Goal: Task Accomplishment & Management: Use online tool/utility

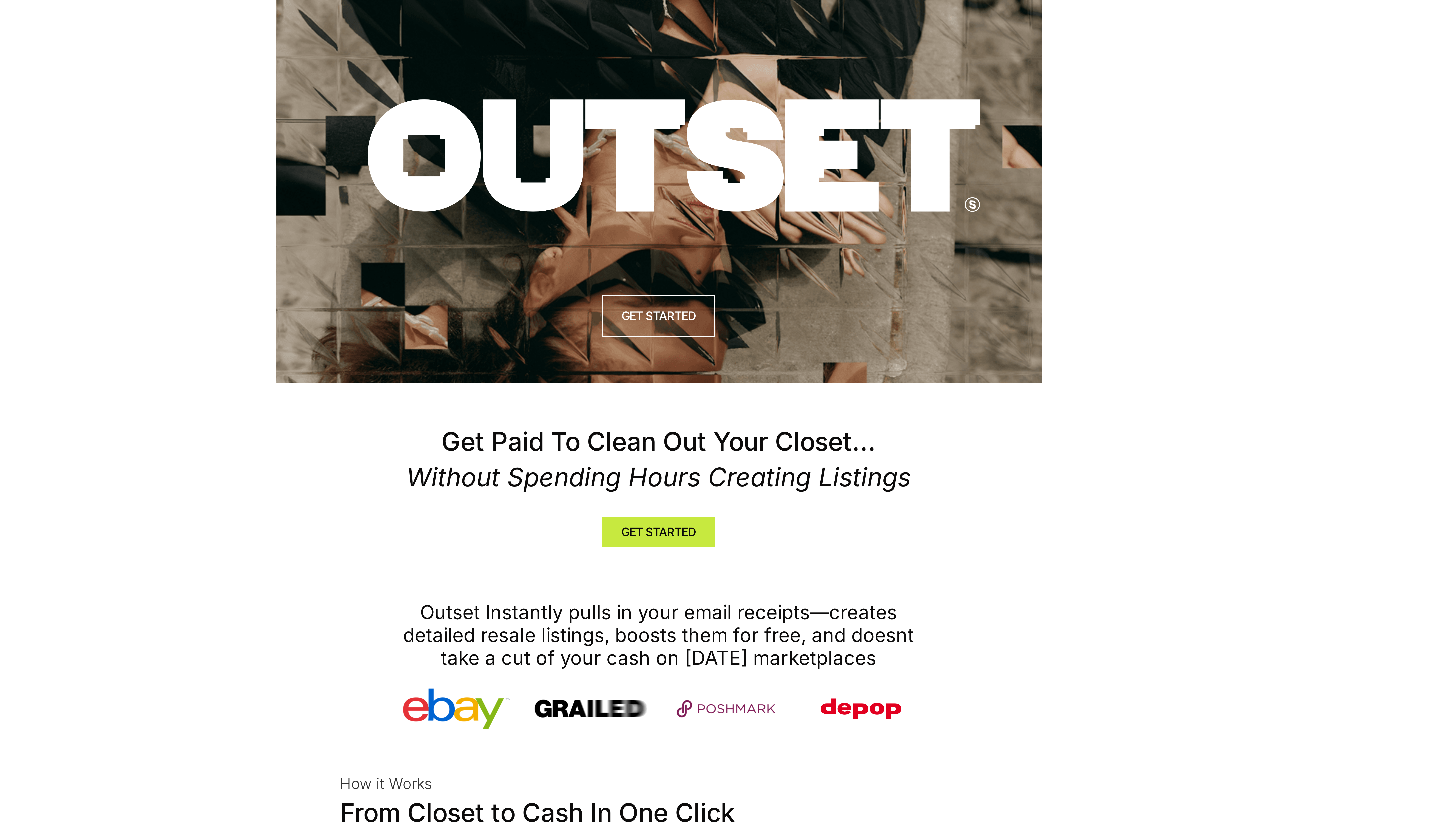
click at [833, 13] on img at bounding box center [728, 64] width 255 height 128
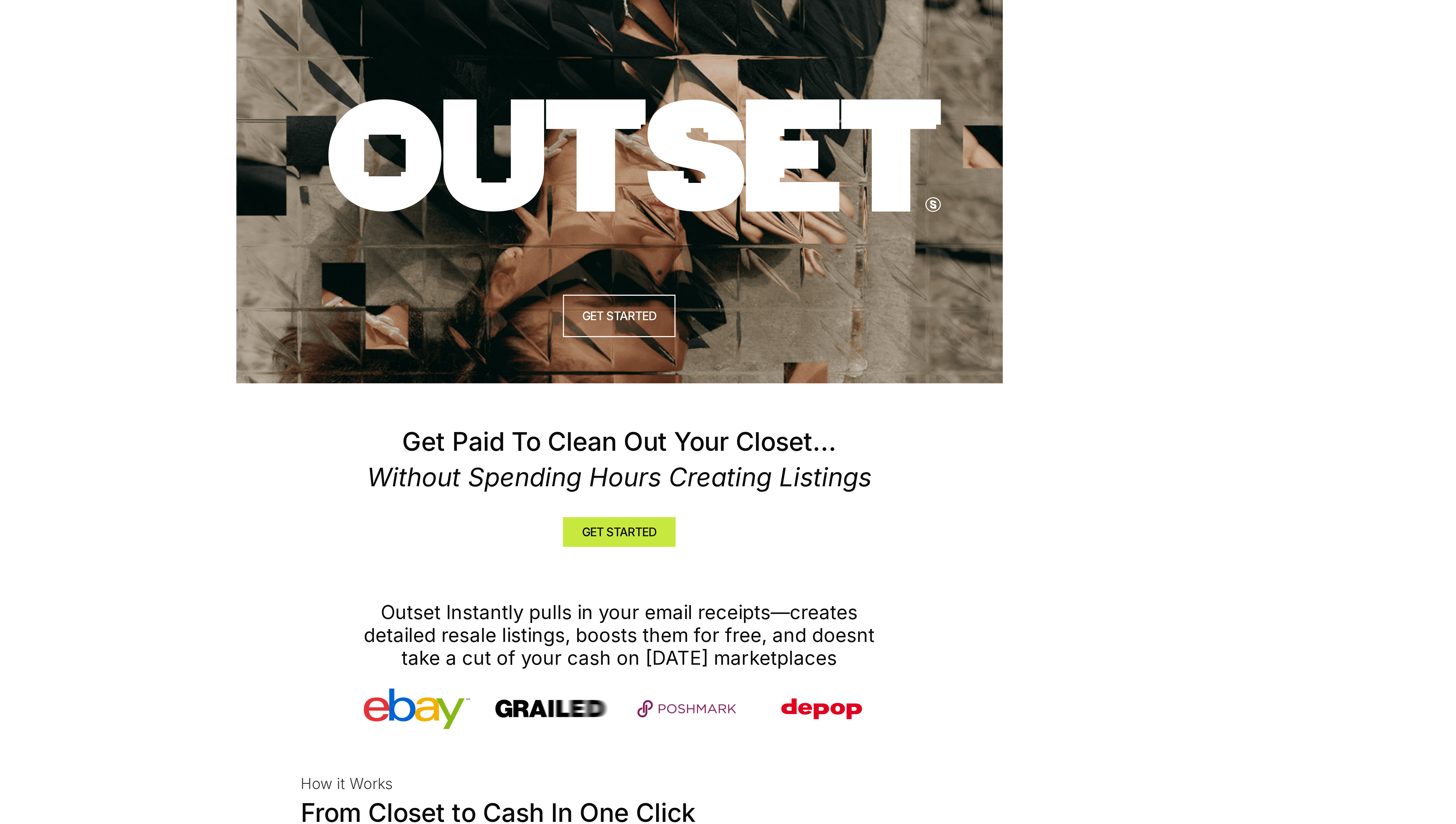
click at [789, 11] on img at bounding box center [728, 64] width 255 height 128
click at [794, 7] on img at bounding box center [728, 64] width 255 height 128
click at [795, 5] on img at bounding box center [728, 64] width 255 height 128
click at [808, 13] on img at bounding box center [728, 64] width 255 height 128
click at [847, 5] on img at bounding box center [728, 64] width 255 height 128
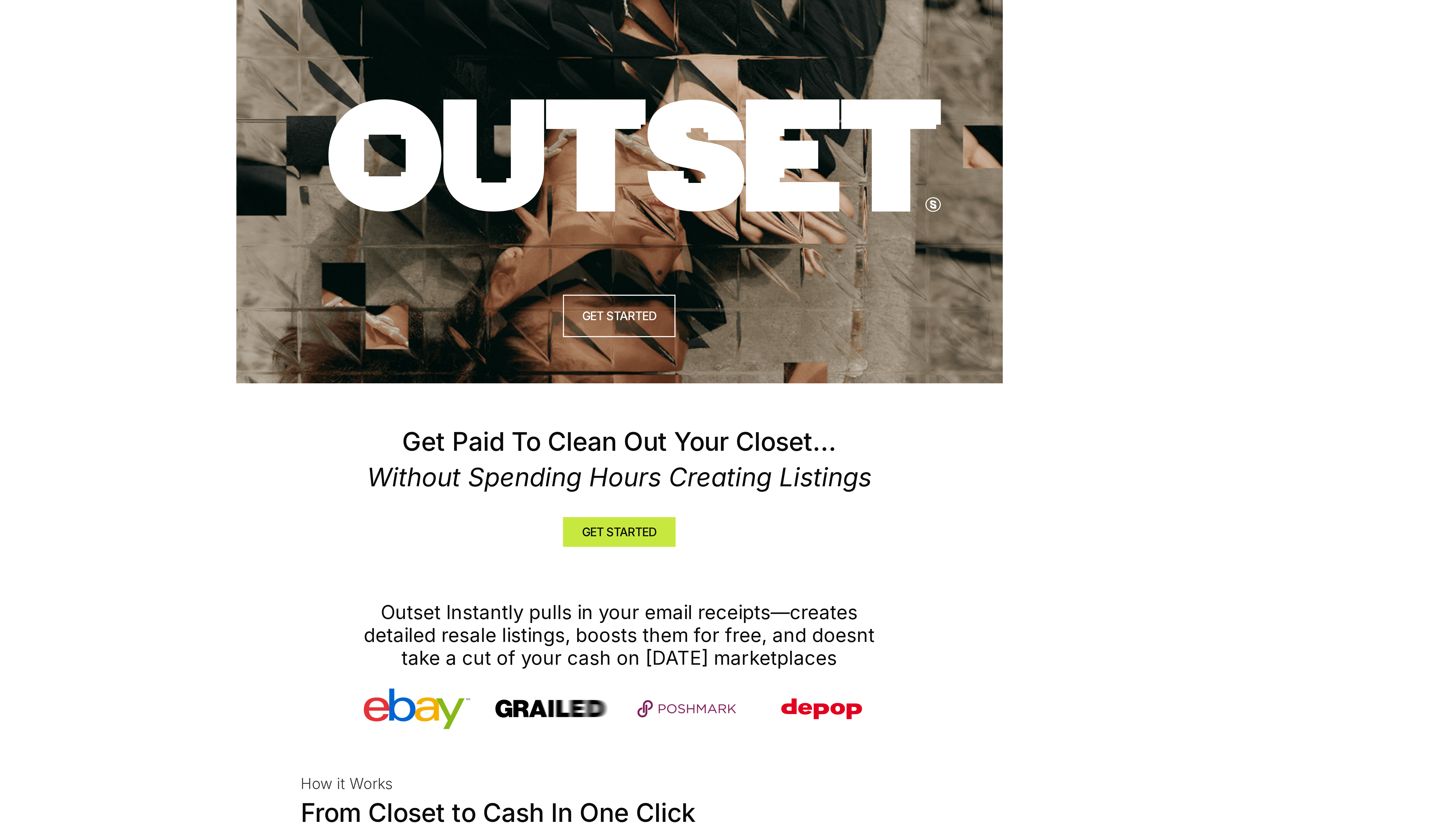
click at [796, 12] on img at bounding box center [728, 64] width 255 height 128
click at [796, 12] on img at bounding box center [728, 64] width 255 height 128
click at [800, 8] on img at bounding box center [728, 64] width 255 height 128
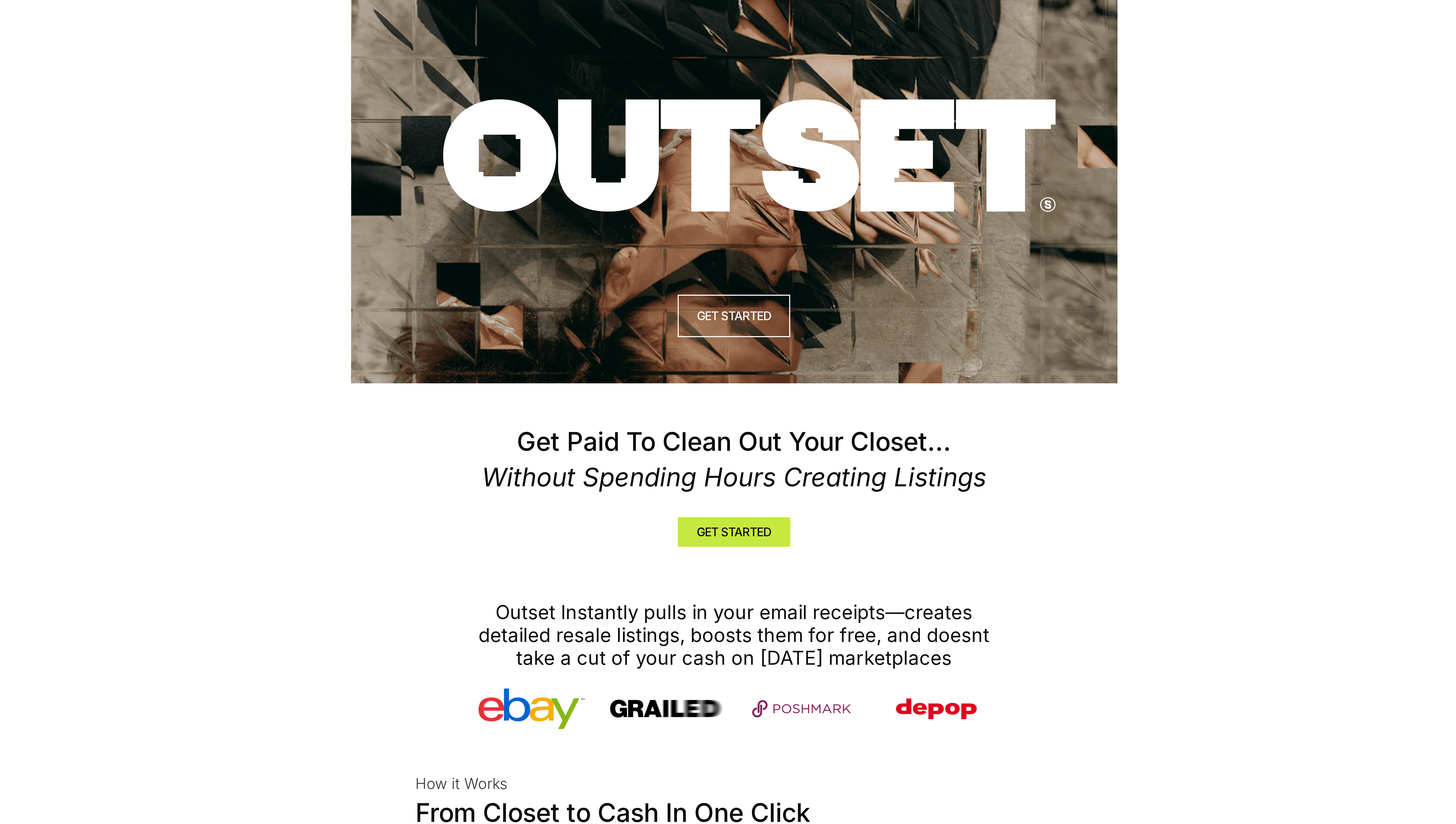
click at [742, 9] on img at bounding box center [728, 64] width 255 height 128
click at [829, 13] on img at bounding box center [728, 64] width 255 height 128
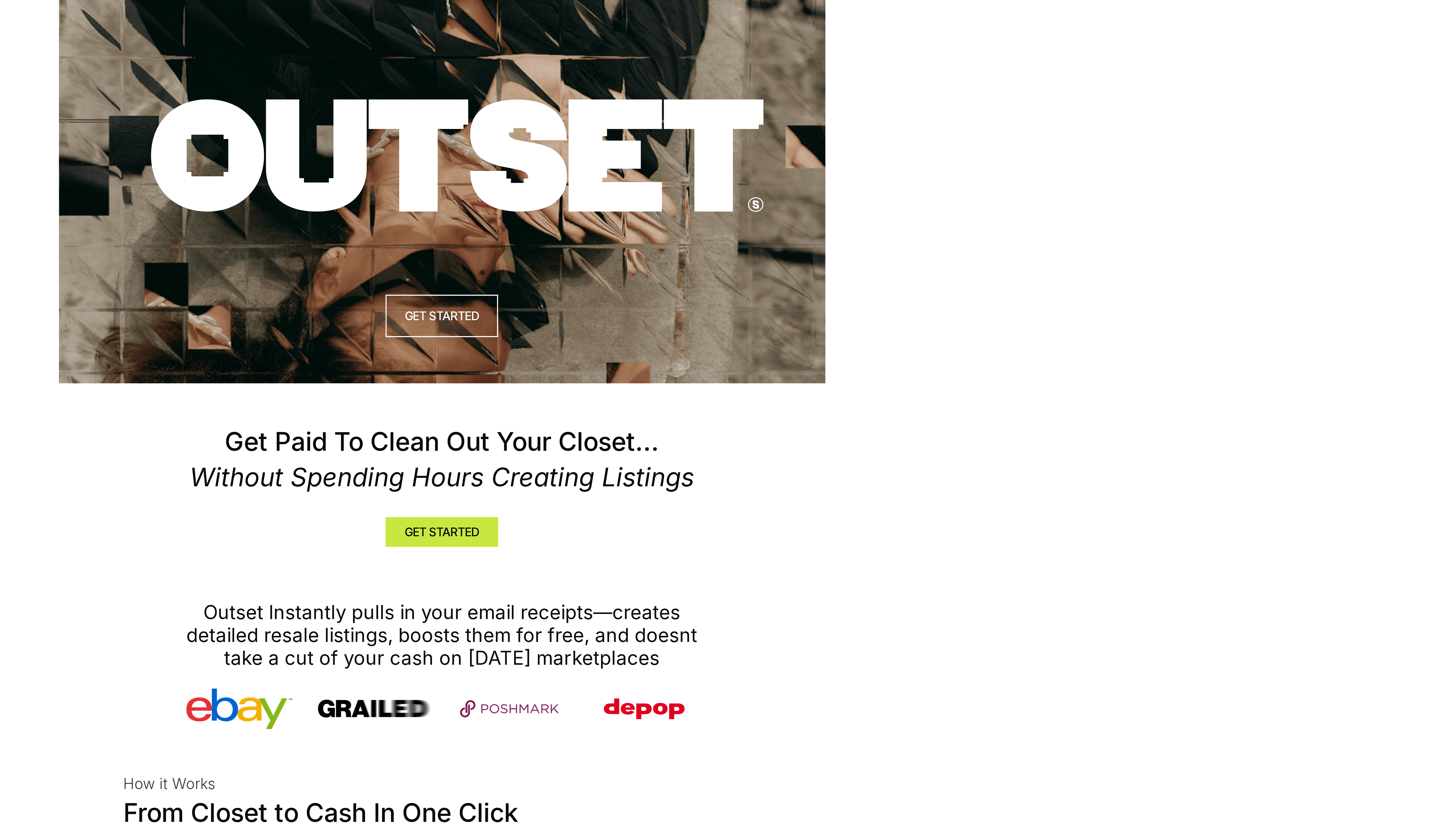
click at [836, 25] on img at bounding box center [728, 64] width 255 height 128
click at [826, 70] on icon at bounding box center [733, 51] width 211 height 40
click at [735, 103] on h4 "GET STARTED" at bounding box center [728, 106] width 25 height 6
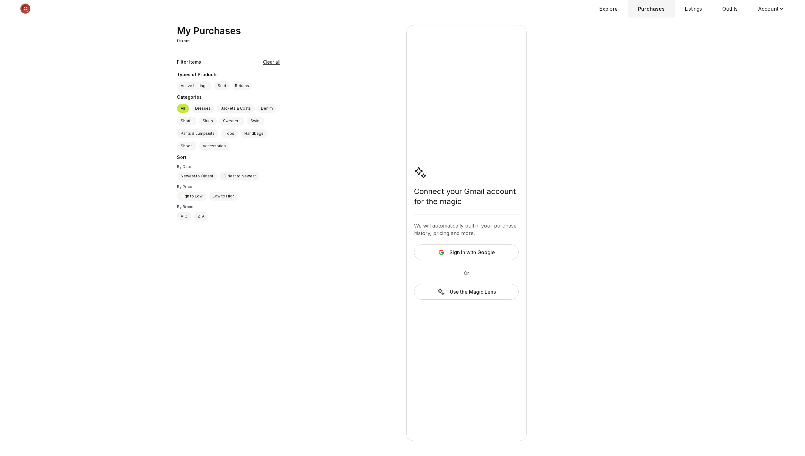
click at [618, 89] on div "Connect your Gmail account for the magic We will automatically pull in your pur…" at bounding box center [466, 233] width 353 height 416
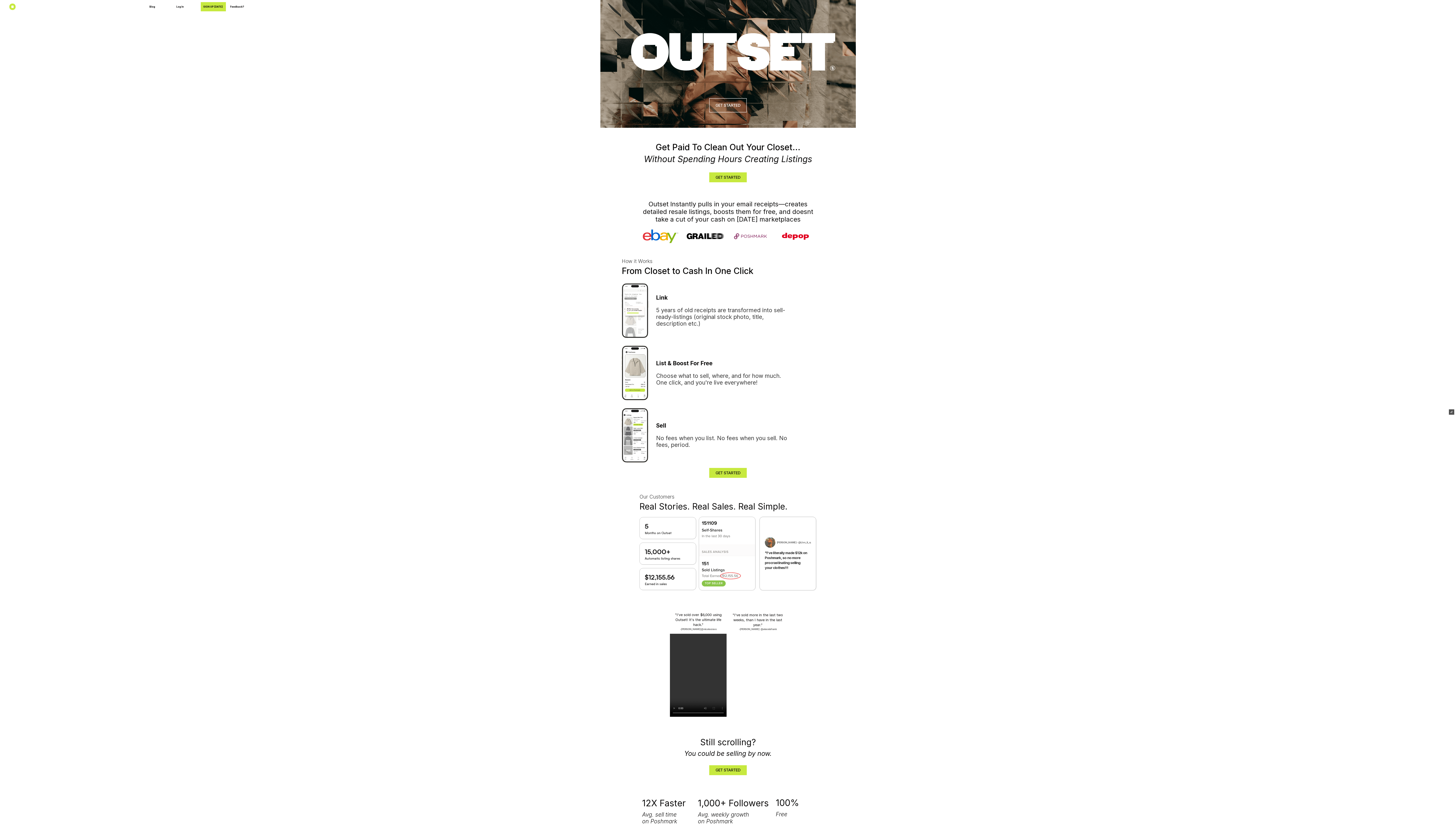
click at [1453, 94] on header "GET STARTED" at bounding box center [728, 64] width 1456 height 128
